Goal: Information Seeking & Learning: Find specific fact

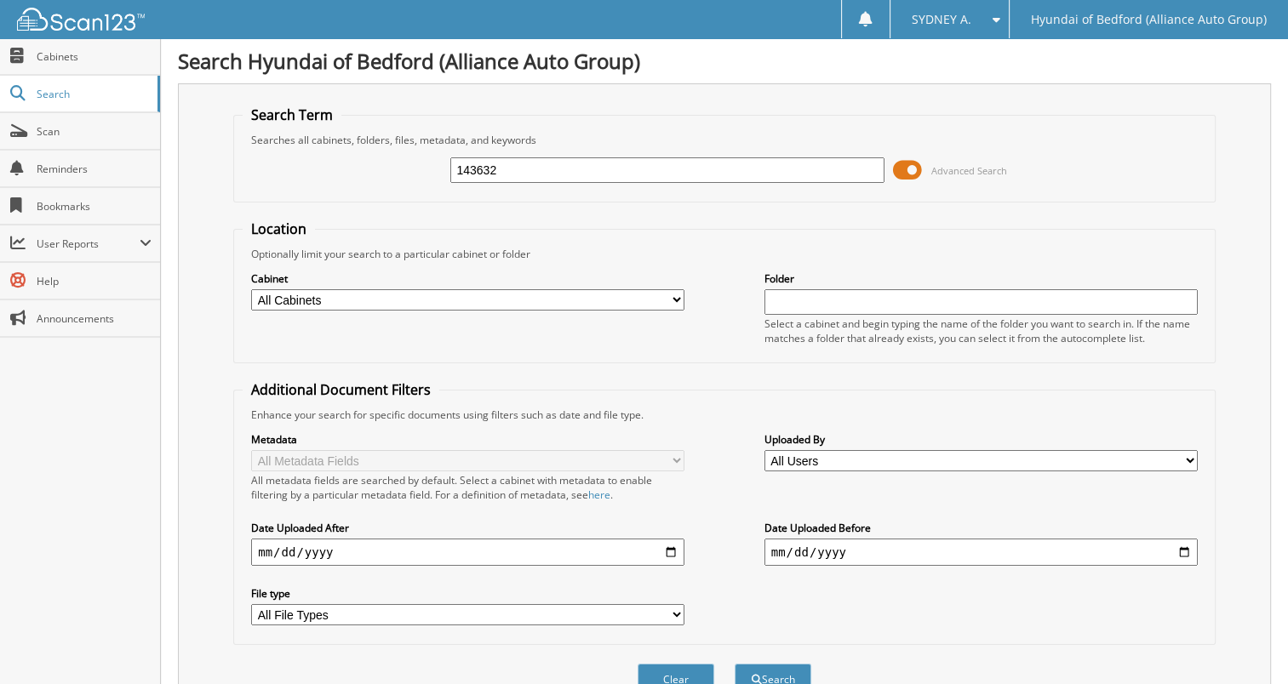
click at [526, 157] on input "143632" at bounding box center [666, 170] width 433 height 26
click at [528, 157] on input "143632" at bounding box center [666, 170] width 433 height 26
type input "149033"
click at [735, 664] on button "Search" at bounding box center [773, 679] width 77 height 31
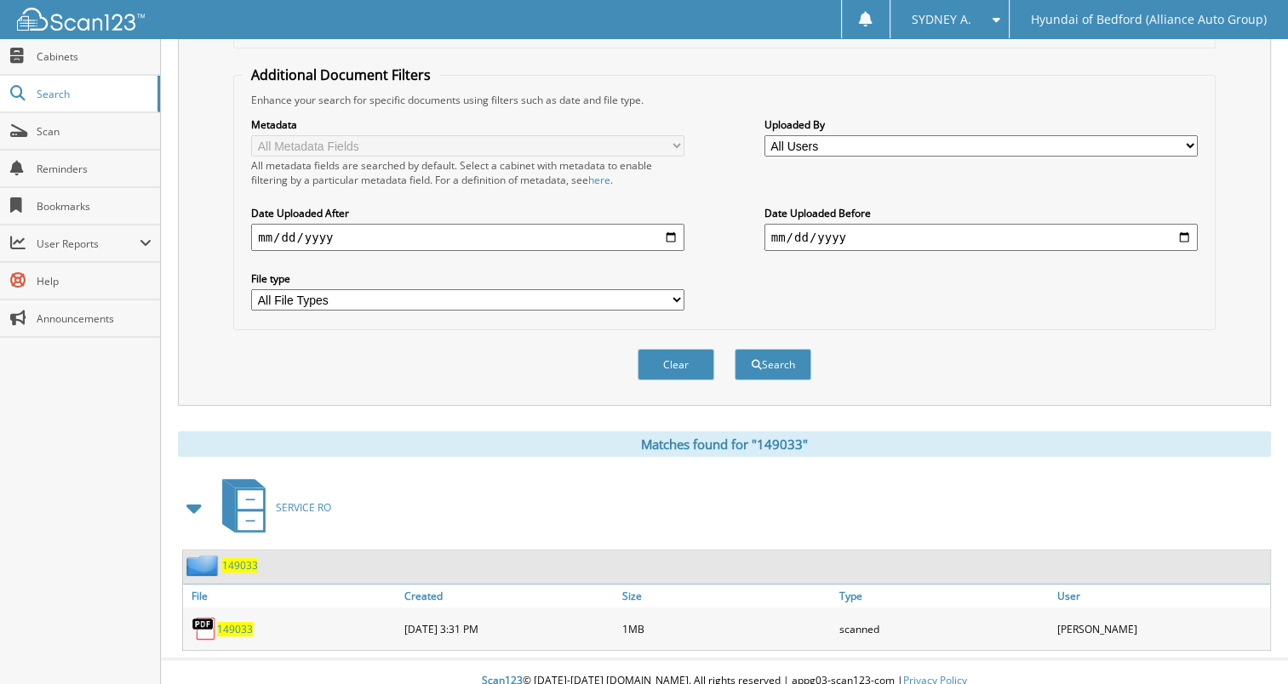
click at [223, 622] on span "149033" at bounding box center [235, 629] width 36 height 14
